Goal: Task Accomplishment & Management: Manage account settings

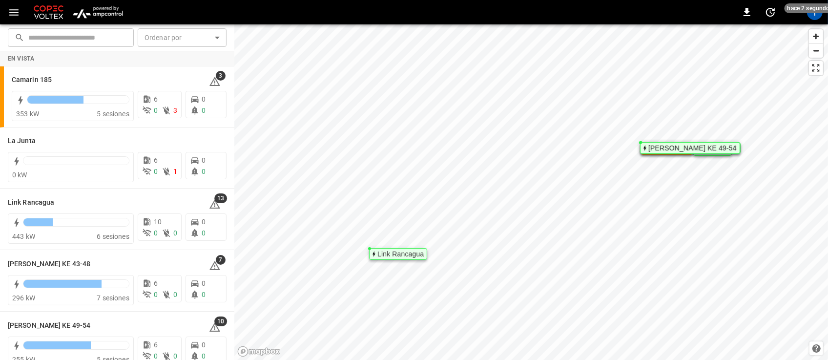
click at [99, 14] on img "menu" at bounding box center [97, 12] width 57 height 19
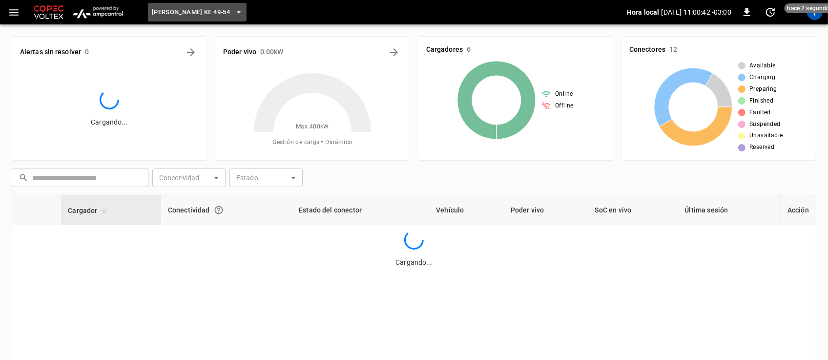
click at [234, 13] on icon "button" at bounding box center [239, 12] width 10 height 10
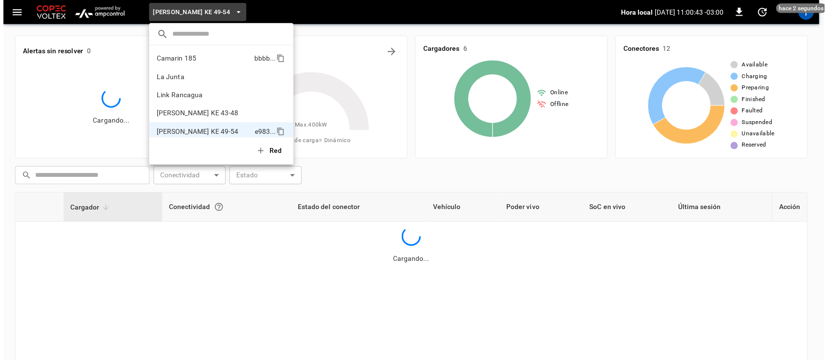
scroll to position [8, 0]
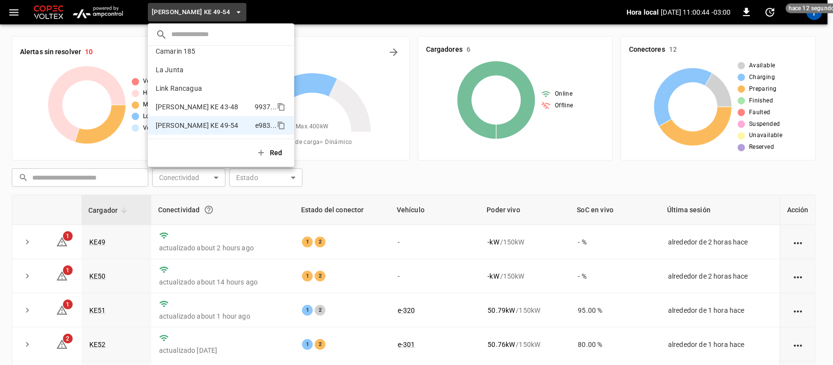
click at [200, 103] on p "[PERSON_NAME] KE 43-48" at bounding box center [203, 107] width 95 height 10
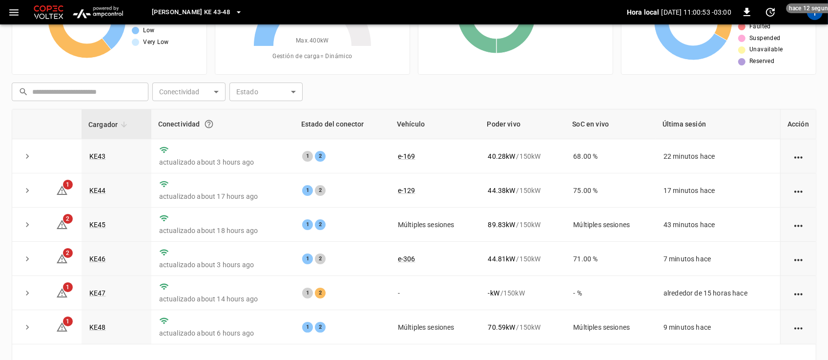
scroll to position [86, 0]
click at [100, 290] on link "KE47" at bounding box center [97, 292] width 20 height 12
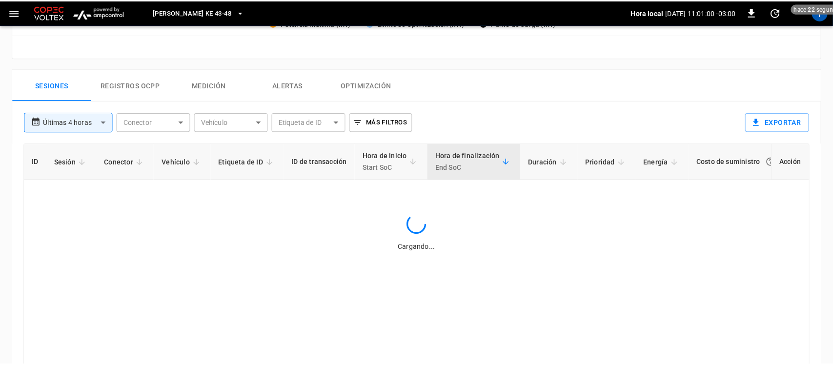
scroll to position [440, 0]
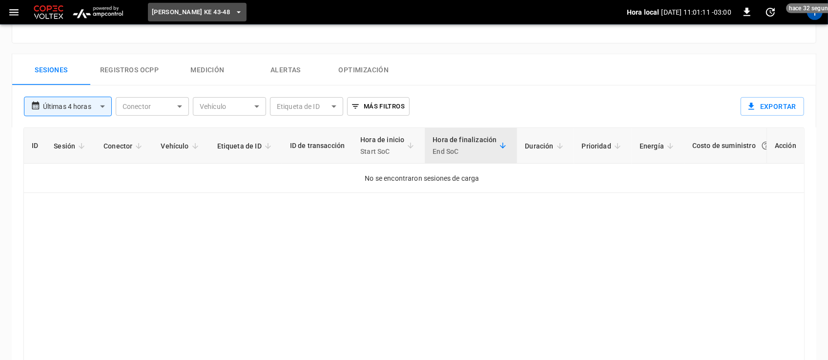
click at [234, 14] on icon "button" at bounding box center [239, 12] width 10 height 10
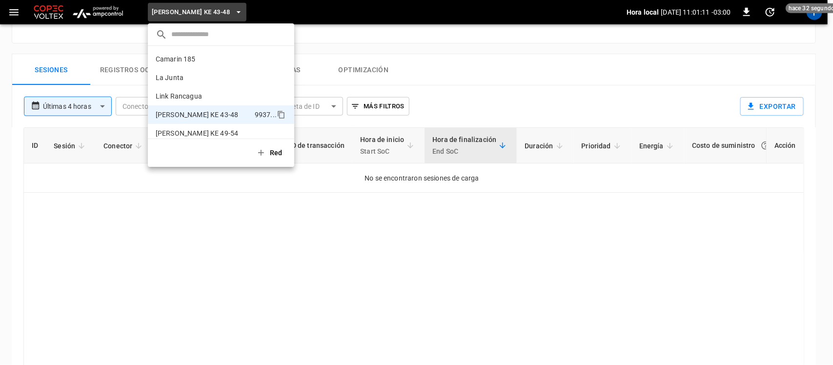
scroll to position [8, 0]
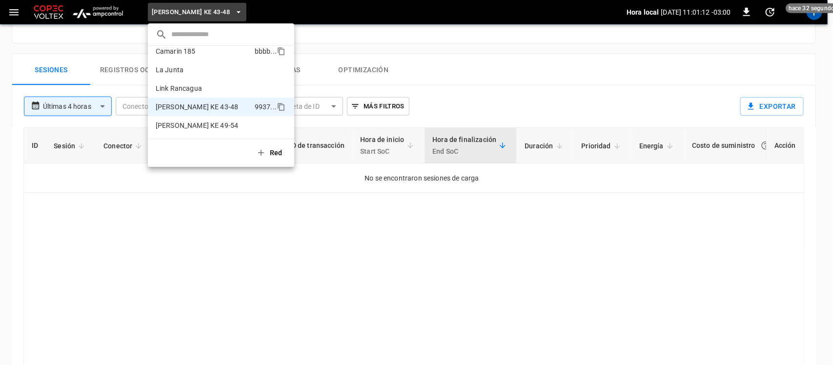
click at [211, 47] on p "Camarin 185" at bounding box center [203, 51] width 95 height 10
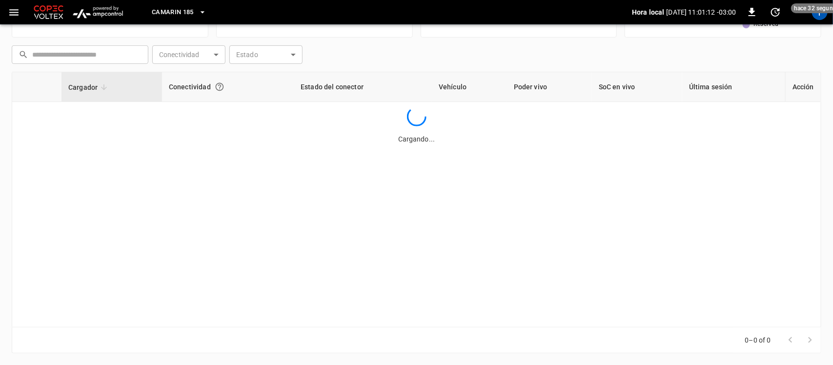
scroll to position [123, 0]
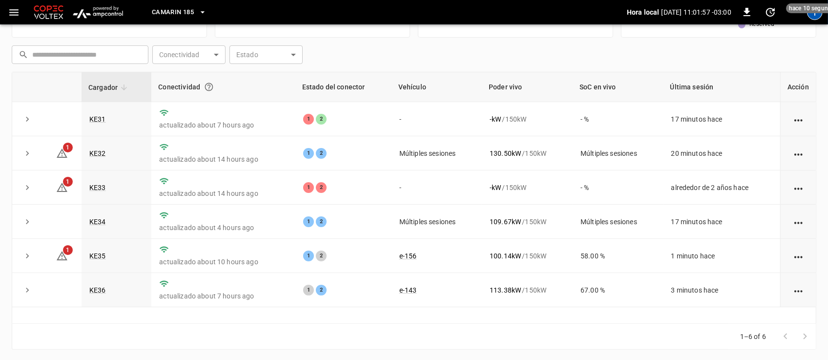
click at [813, 19] on div "T" at bounding box center [815, 12] width 16 height 16
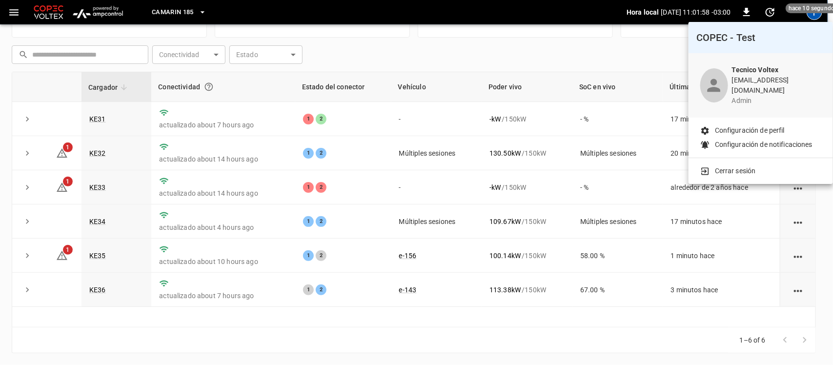
click at [734, 158] on div "Cerrar sesión" at bounding box center [761, 169] width 144 height 22
click at [731, 166] on p "Cerrar sesión" at bounding box center [735, 171] width 41 height 10
